Goal: Task Accomplishment & Management: Use online tool/utility

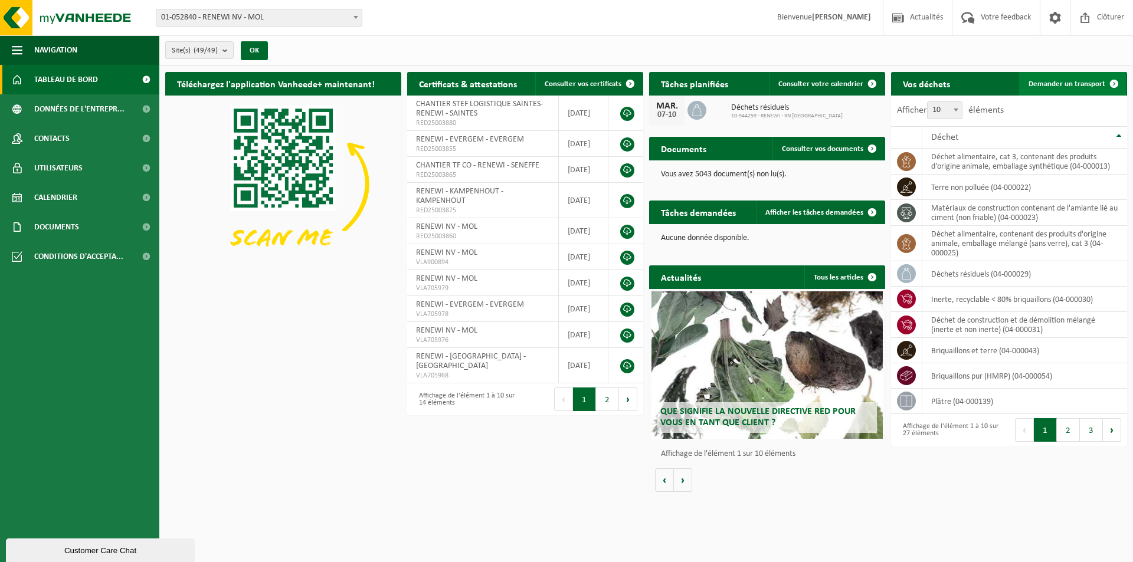
click at [1072, 78] on link "Demander un transport" at bounding box center [1072, 84] width 107 height 24
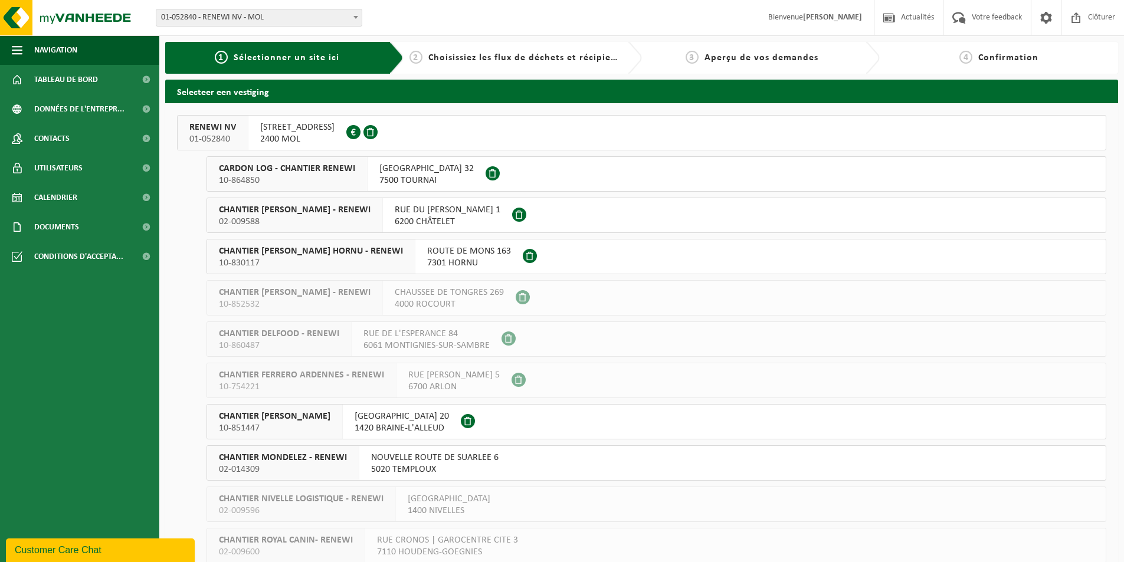
click at [306, 174] on span "CARDON LOG - CHANTIER RENEWI" at bounding box center [287, 169] width 136 height 12
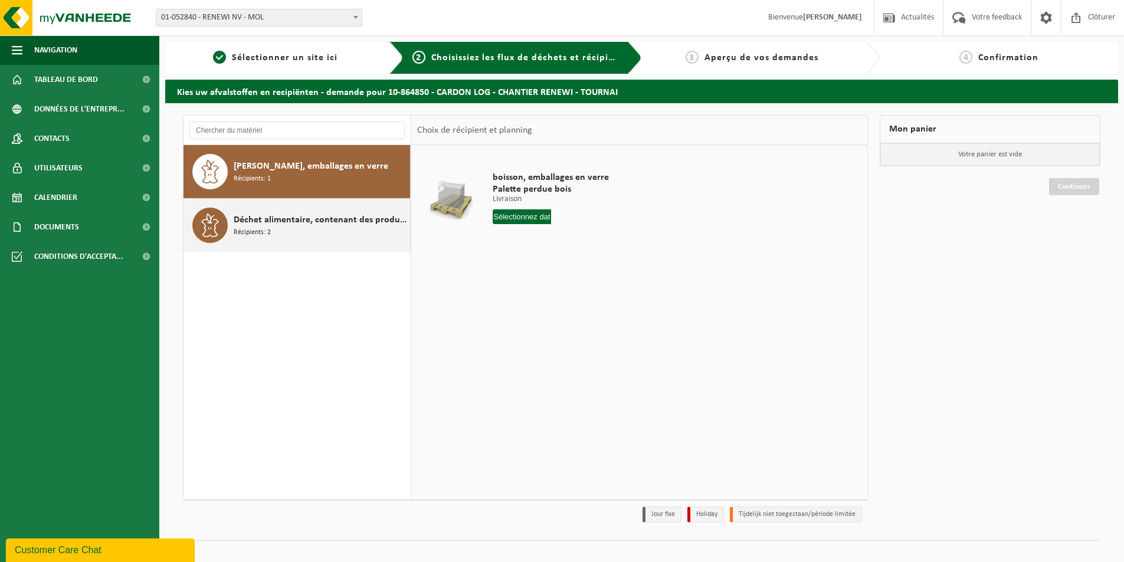
click at [315, 228] on div "Déchet alimentaire, contenant des produits d'origine animale, emballage mélangé…" at bounding box center [320, 225] width 173 height 35
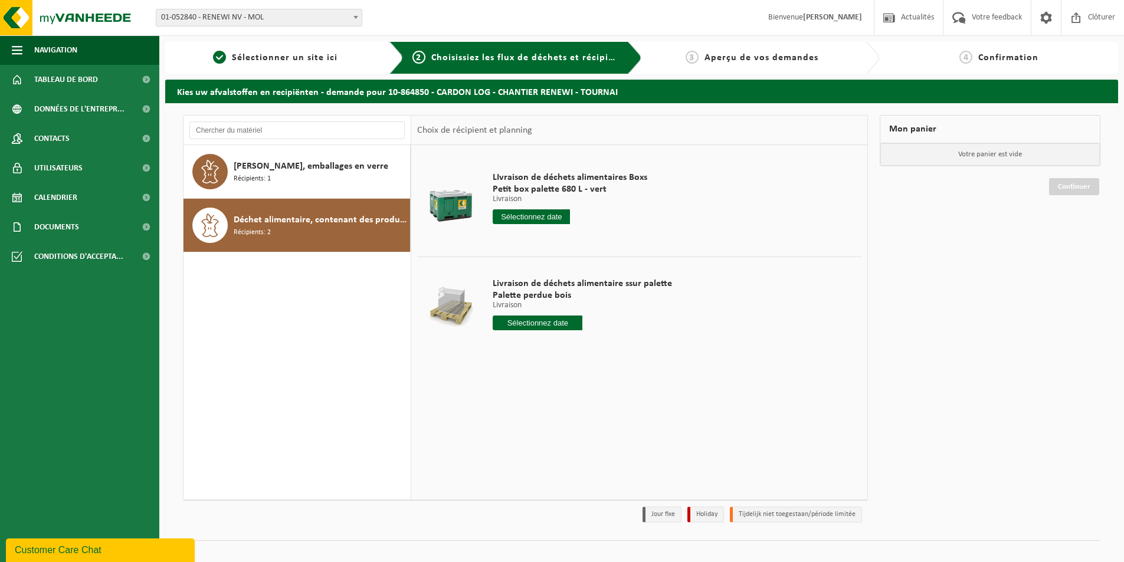
click at [539, 217] on input "text" at bounding box center [531, 216] width 77 height 15
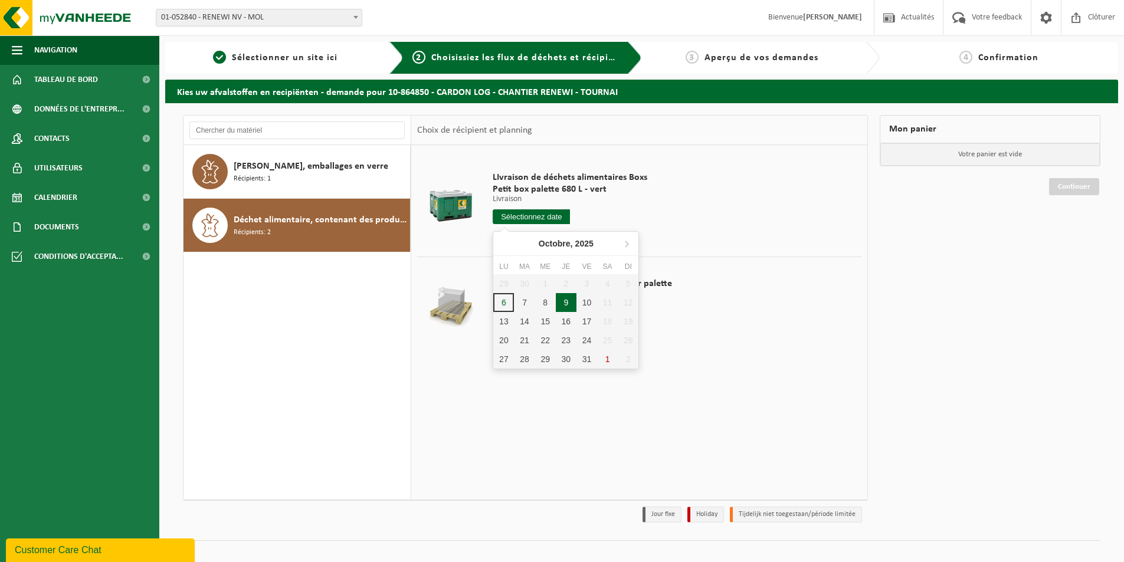
click at [570, 306] on div "9" at bounding box center [566, 302] width 21 height 19
type input "à partir de 2025-10-09"
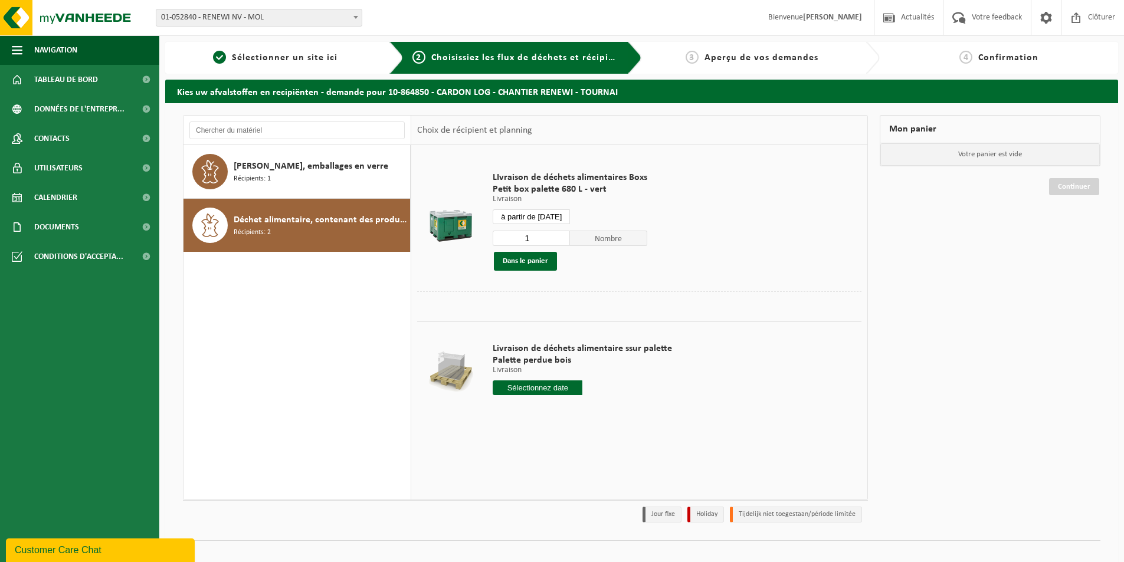
click at [543, 237] on input "1" at bounding box center [531, 238] width 77 height 15
type input "5"
click at [542, 263] on button "Dans le panier" at bounding box center [525, 261] width 63 height 19
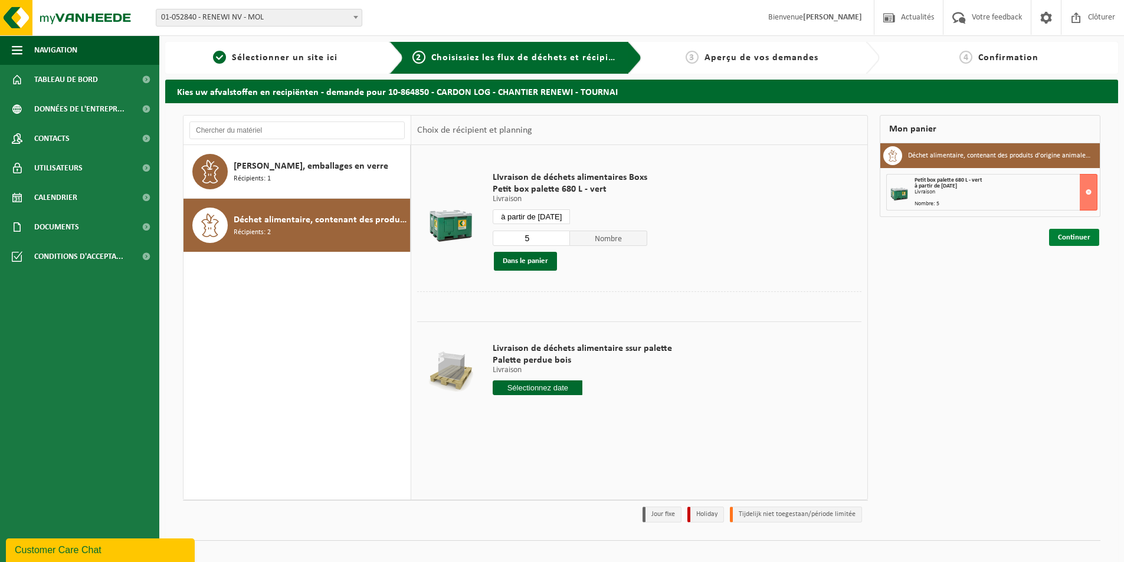
click at [1065, 239] on link "Continuer" at bounding box center [1074, 237] width 50 height 17
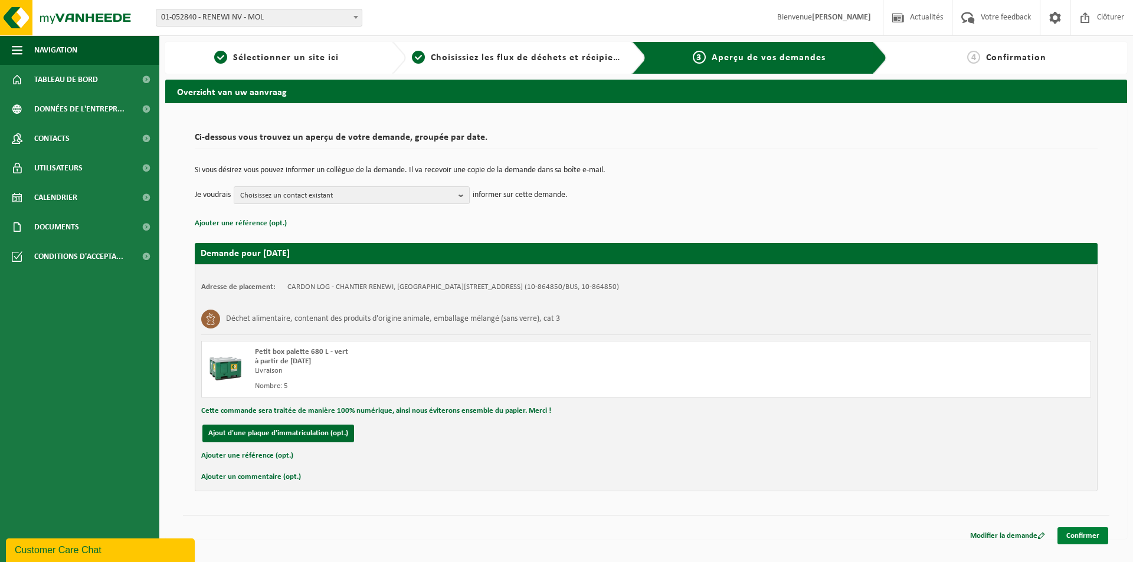
click at [1074, 544] on link "Confirmer" at bounding box center [1082, 535] width 51 height 17
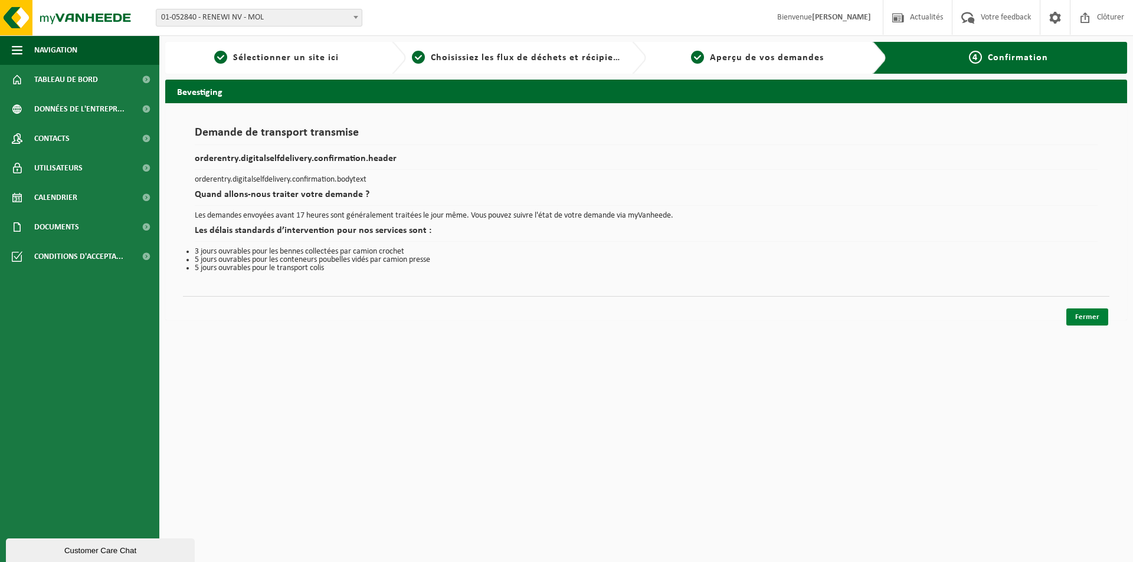
click at [1090, 319] on link "Fermer" at bounding box center [1087, 317] width 42 height 17
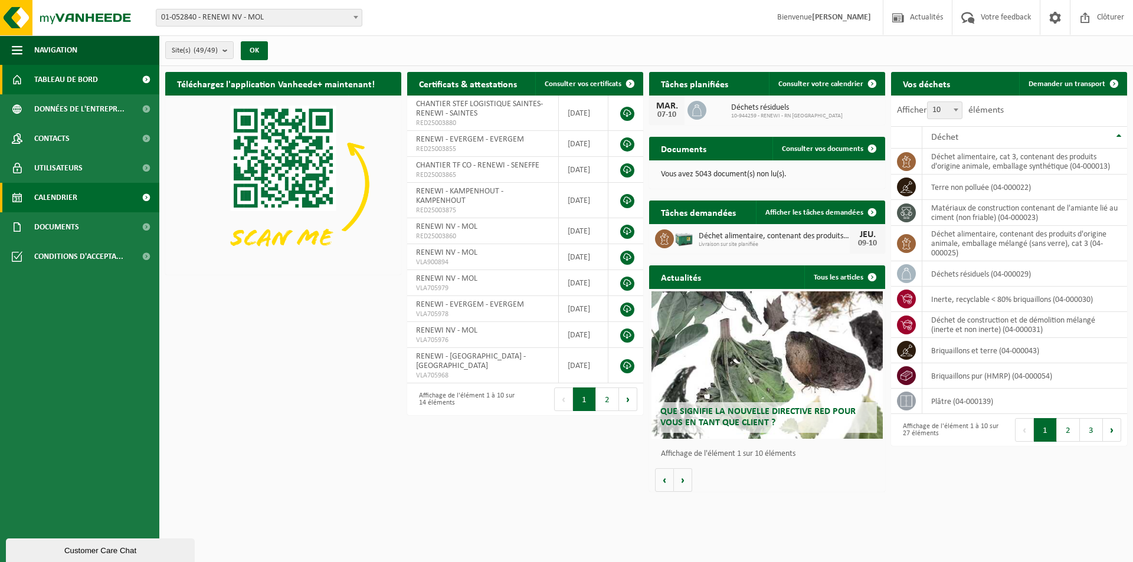
click at [64, 198] on span "Calendrier" at bounding box center [55, 197] width 43 height 29
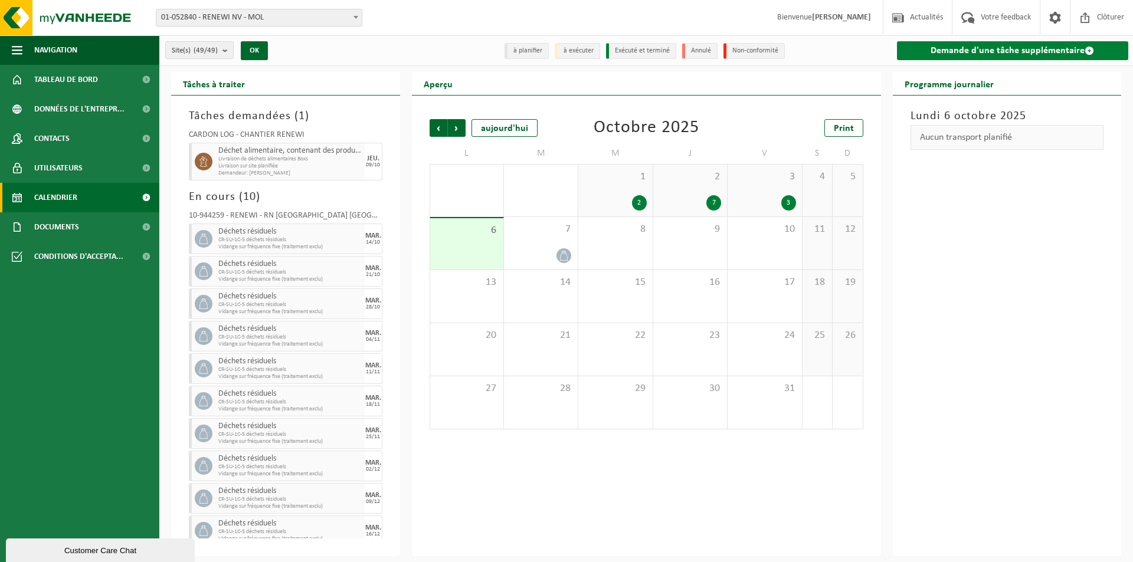
click at [1012, 51] on link "Demande d'une tâche supplémentaire" at bounding box center [1013, 50] width 232 height 19
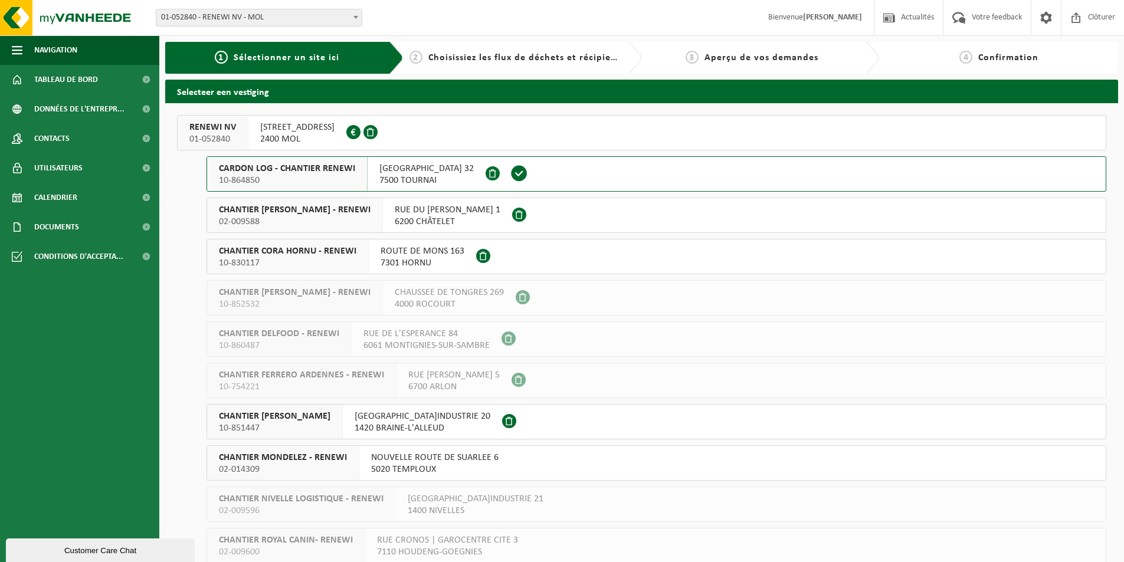
click at [310, 217] on span "02-009588" at bounding box center [295, 222] width 152 height 12
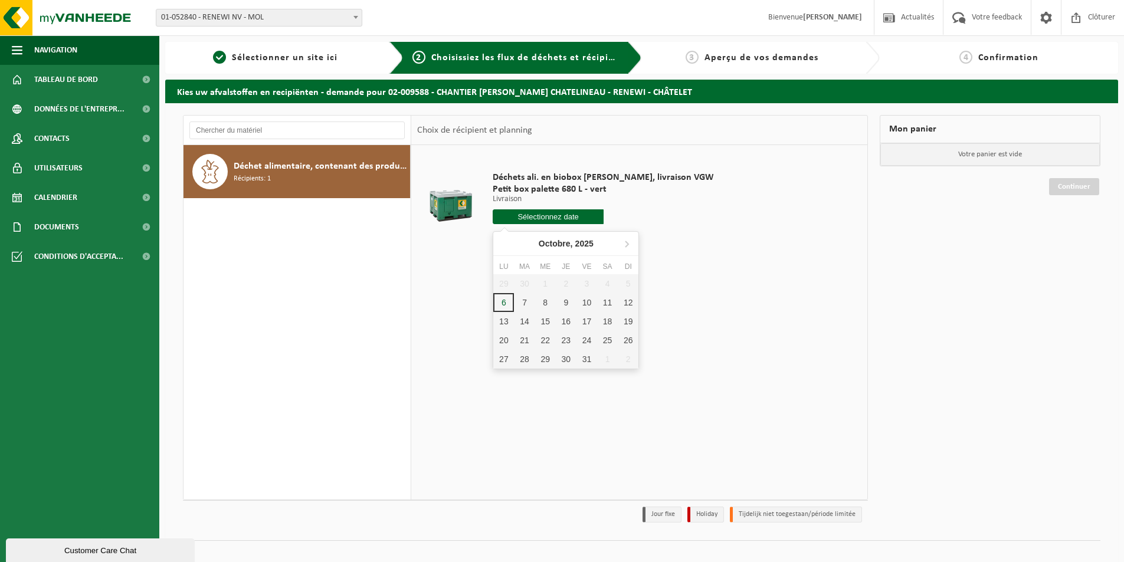
click at [560, 221] on input "text" at bounding box center [548, 216] width 111 height 15
click at [562, 304] on div "9" at bounding box center [566, 302] width 21 height 19
type input "à partir de 2025-10-09"
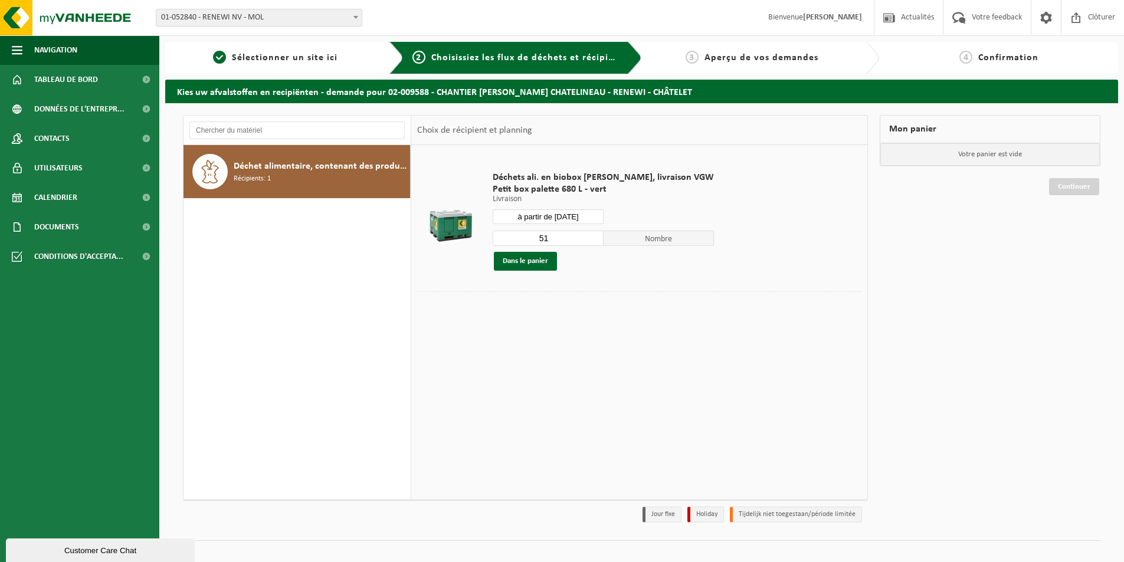
click at [551, 235] on input "51" at bounding box center [548, 238] width 111 height 15
type input "5"
type input "24"
click at [543, 260] on button "Dans le panier" at bounding box center [525, 261] width 63 height 19
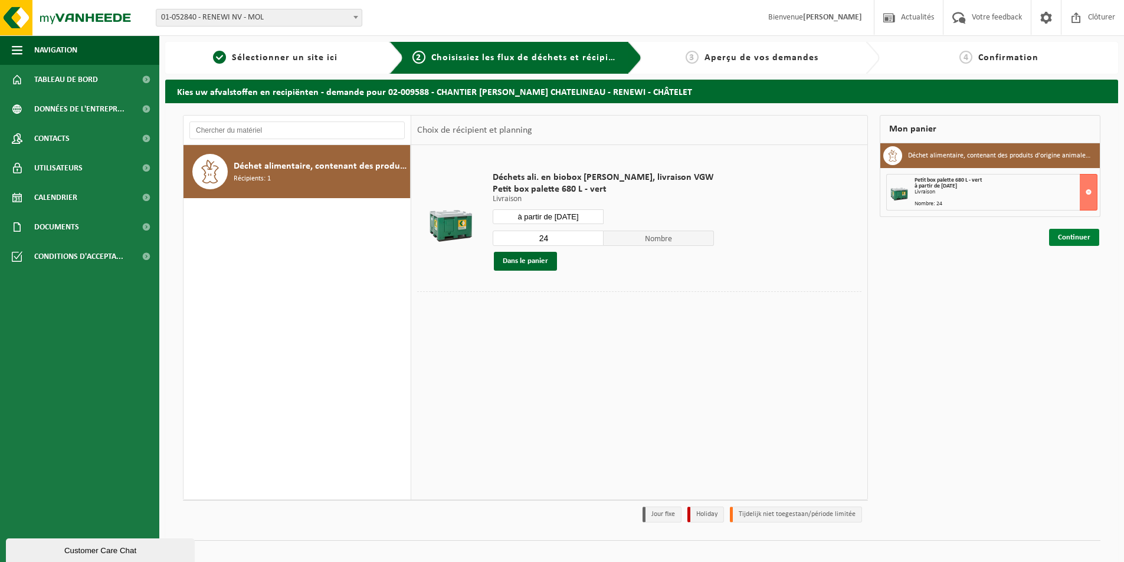
click at [1087, 242] on link "Continuer" at bounding box center [1074, 237] width 50 height 17
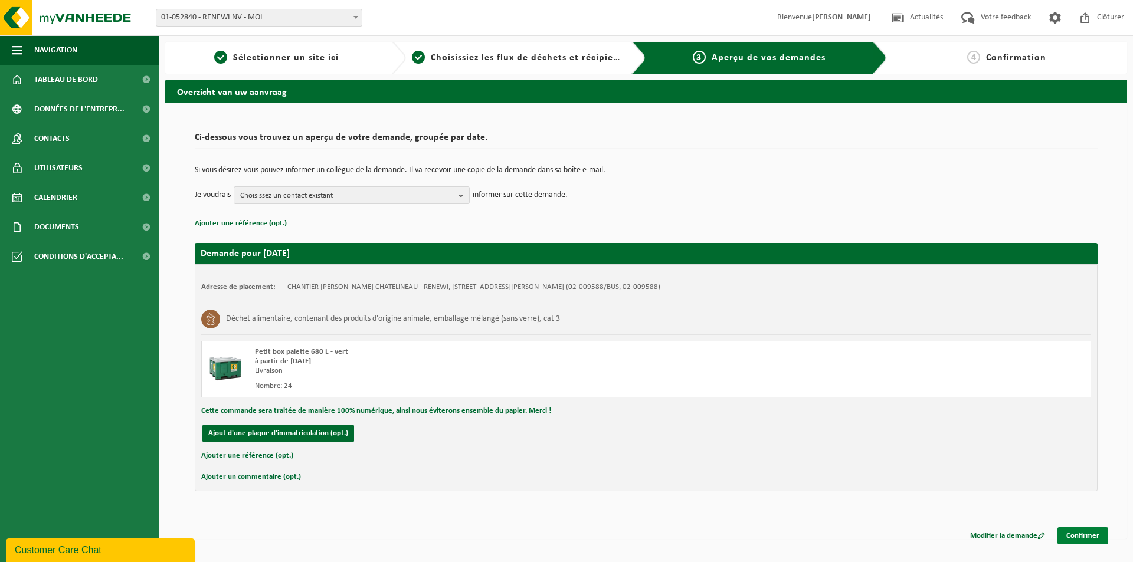
click at [1082, 537] on link "Confirmer" at bounding box center [1082, 535] width 51 height 17
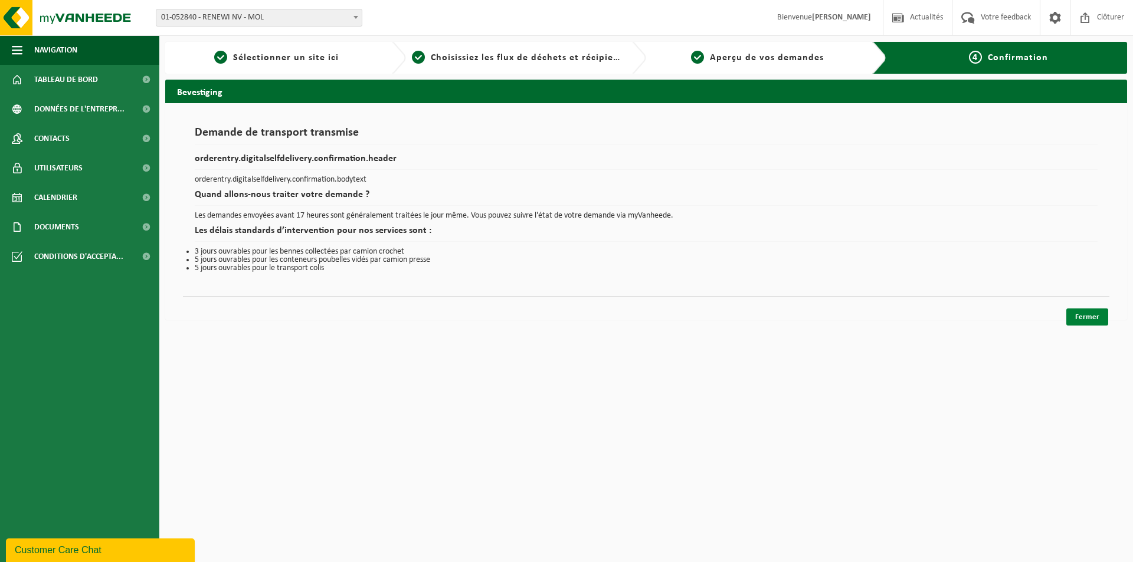
click at [1095, 313] on link "Fermer" at bounding box center [1087, 317] width 42 height 17
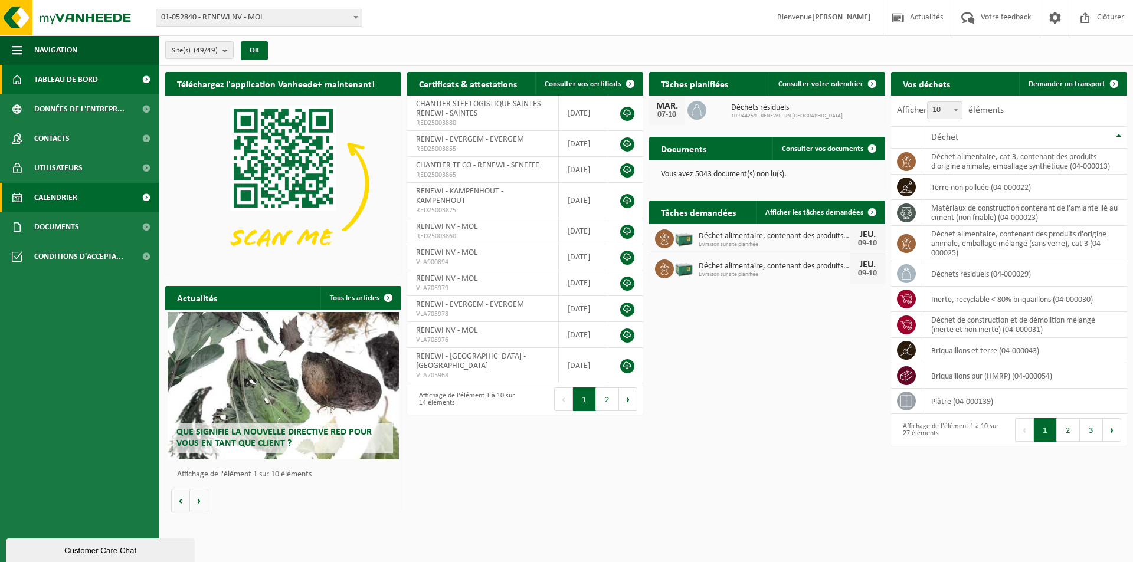
click at [68, 204] on span "Calendrier" at bounding box center [55, 197] width 43 height 29
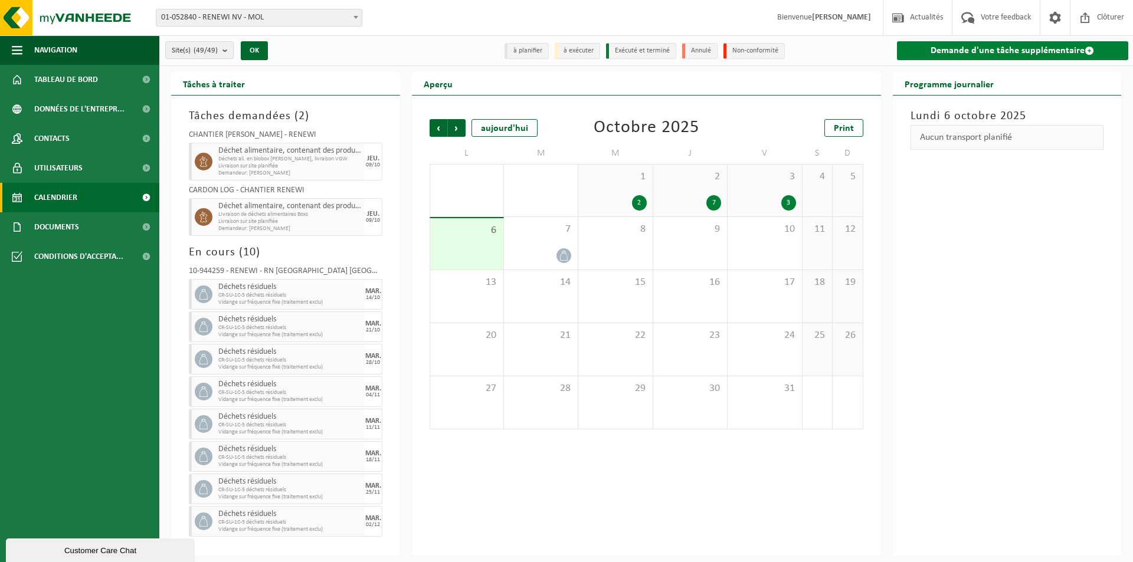
click at [1029, 51] on link "Demande d'une tâche supplémentaire" at bounding box center [1013, 50] width 232 height 19
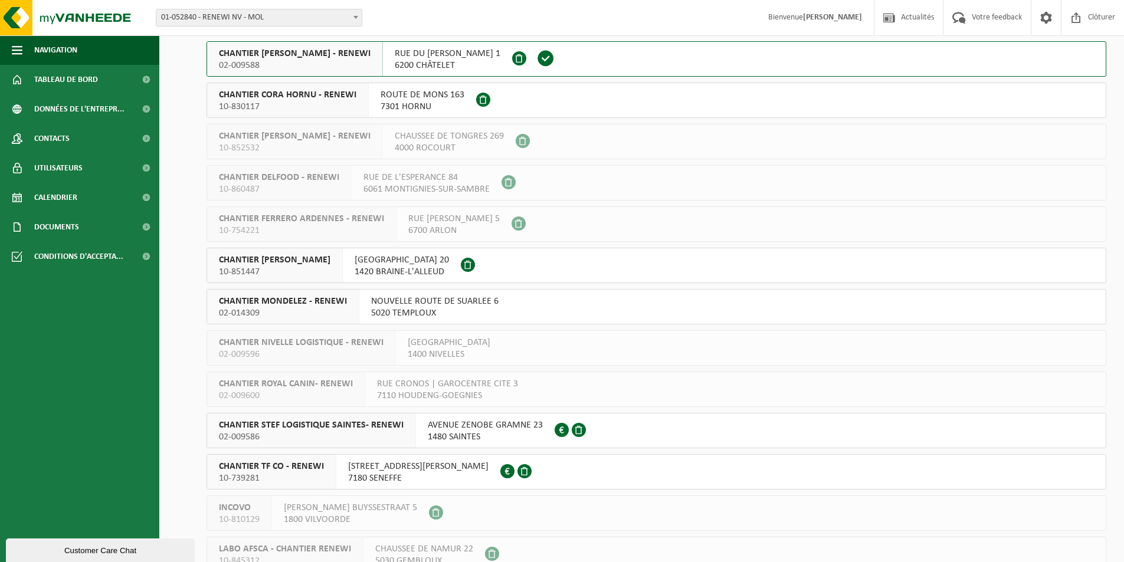
scroll to position [177, 0]
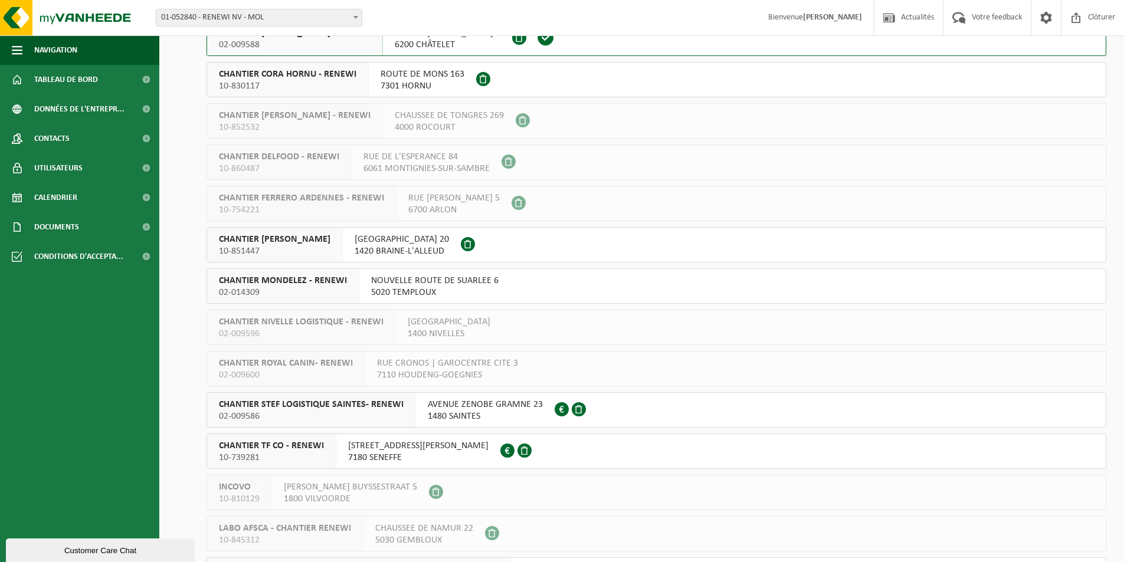
click at [304, 439] on div "CHANTIER TF CO - RENEWI 10-739281" at bounding box center [271, 451] width 129 height 34
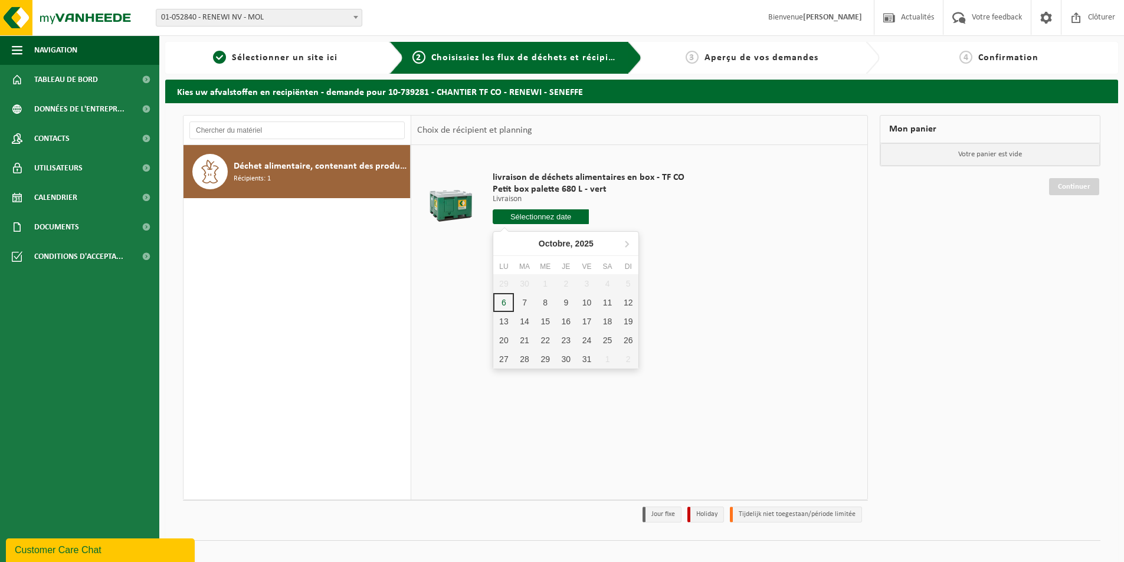
click at [565, 217] on input "text" at bounding box center [541, 216] width 96 height 15
click at [561, 303] on div "9" at bounding box center [566, 302] width 21 height 19
type input "à partir de [DATE]"
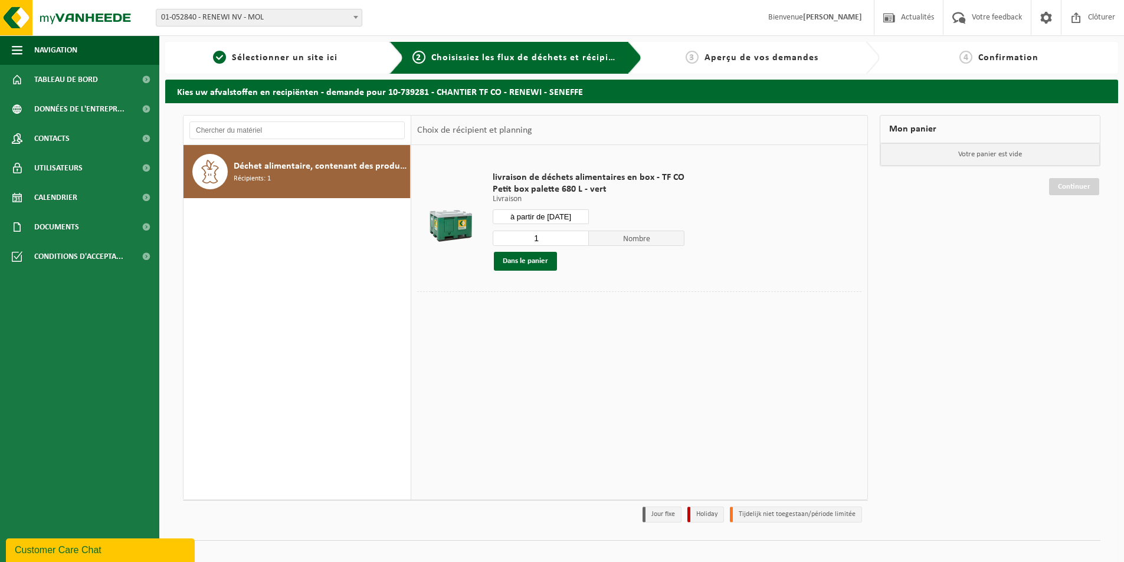
click at [549, 242] on input "1" at bounding box center [541, 238] width 96 height 15
type input "7"
click at [534, 255] on button "Dans le panier" at bounding box center [525, 261] width 63 height 19
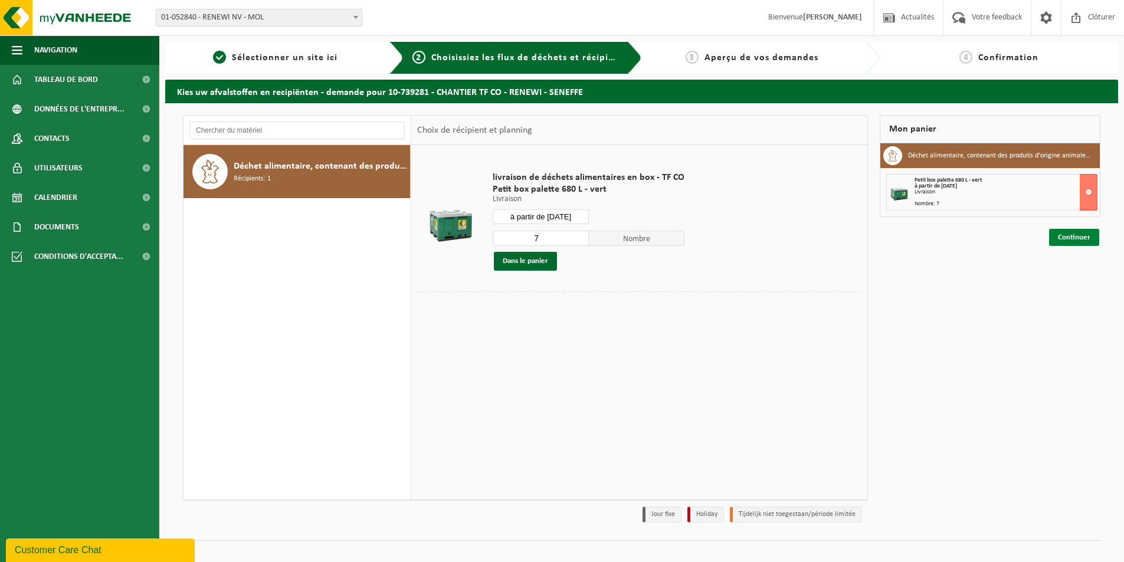
click at [1063, 238] on link "Continuer" at bounding box center [1074, 237] width 50 height 17
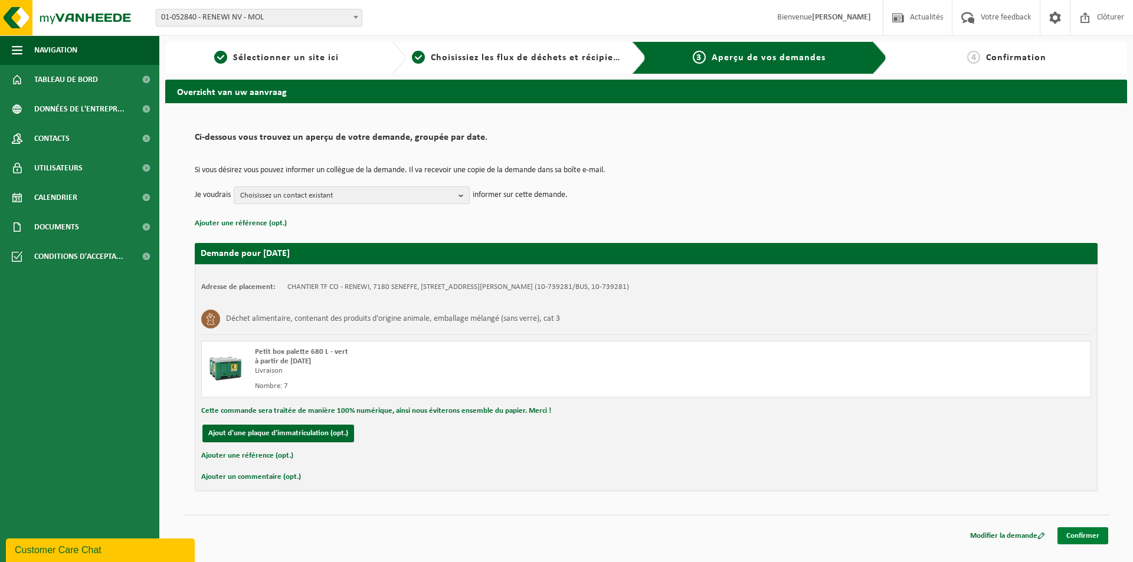
click at [1087, 533] on link "Confirmer" at bounding box center [1082, 535] width 51 height 17
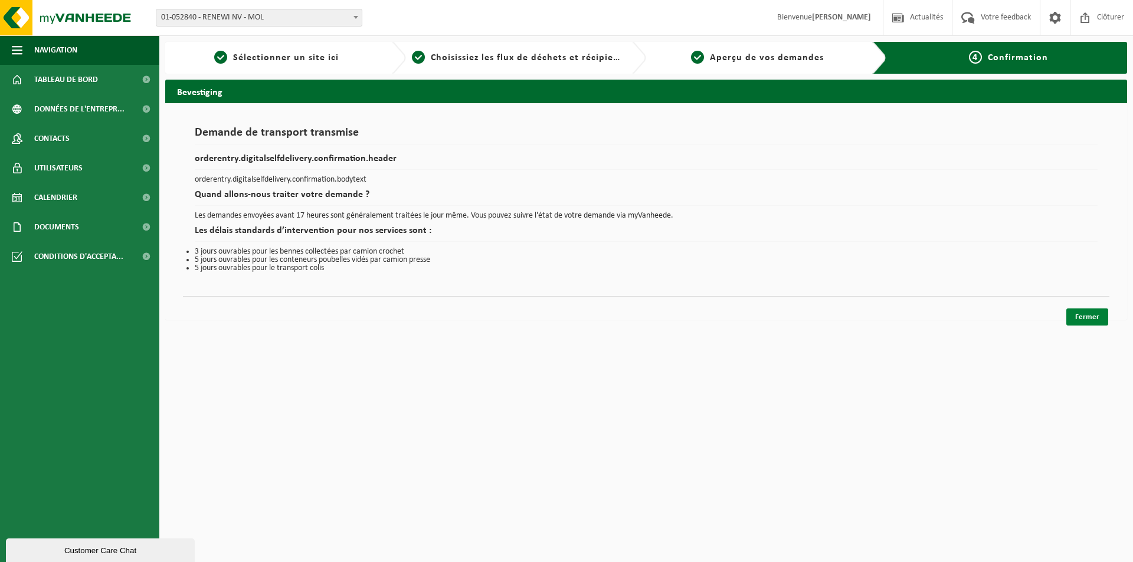
click at [1091, 317] on link "Fermer" at bounding box center [1087, 317] width 42 height 17
